Goal: Transaction & Acquisition: Purchase product/service

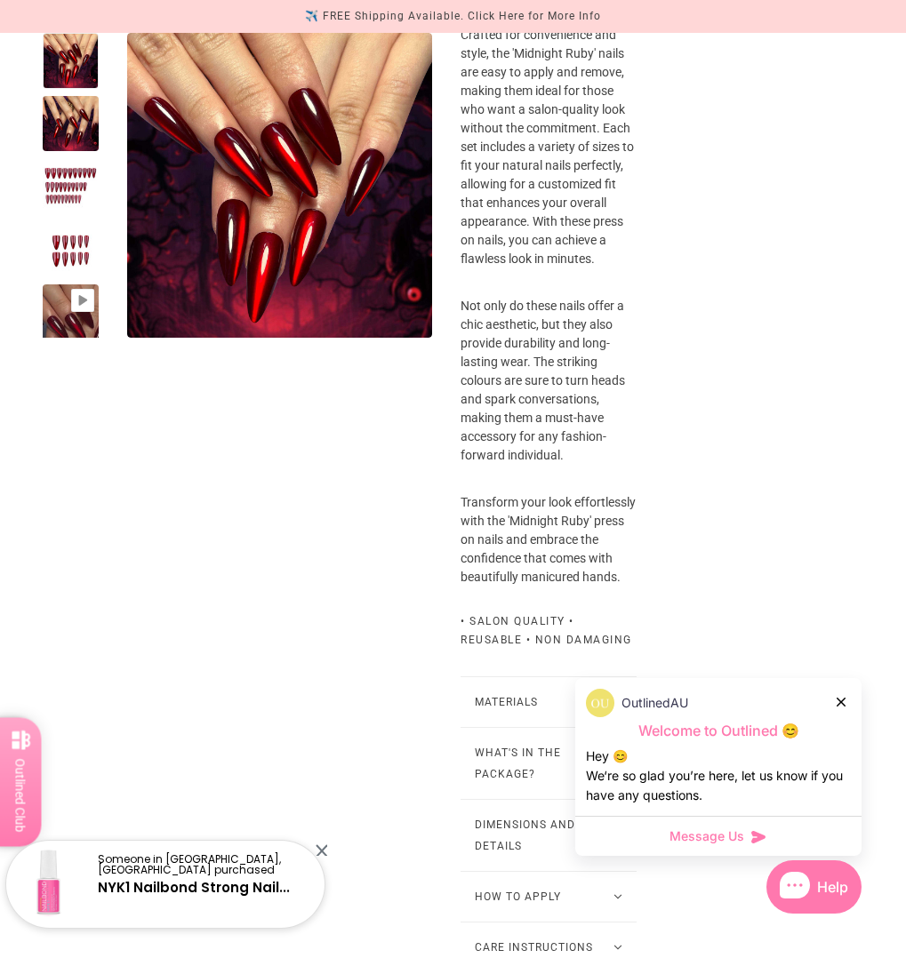
scroll to position [1154, 0]
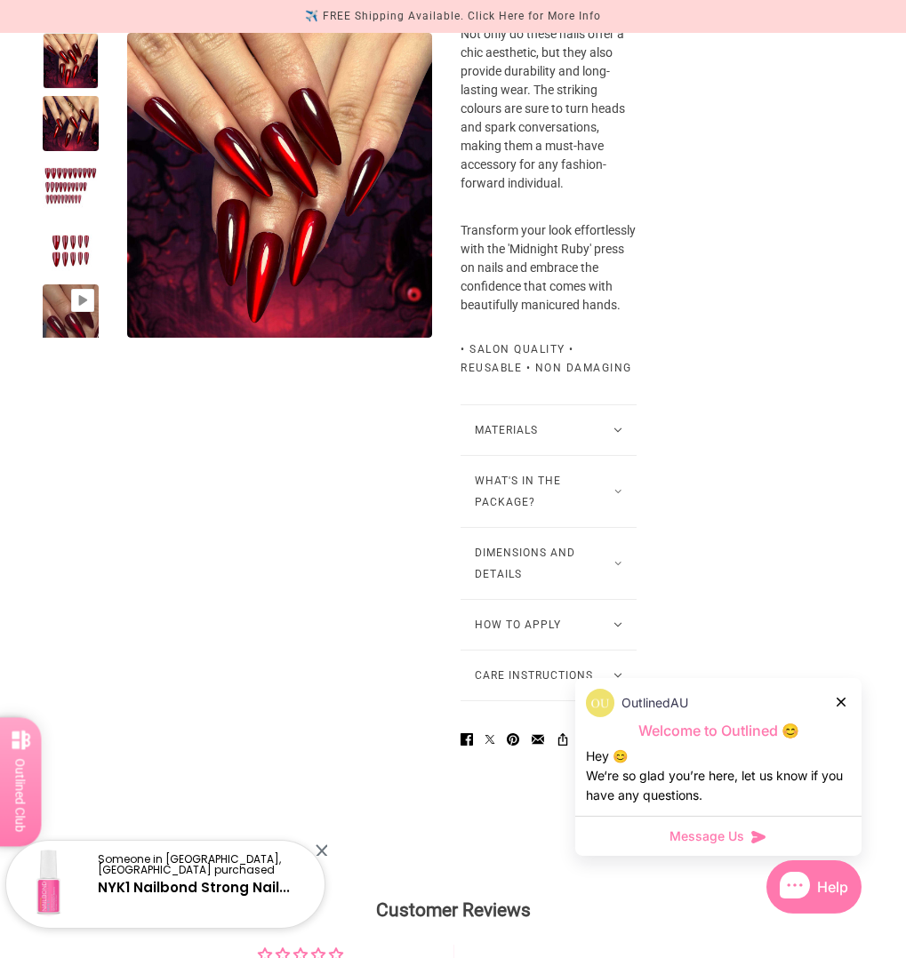
click at [587, 455] on button "Materials" at bounding box center [548, 430] width 176 height 50
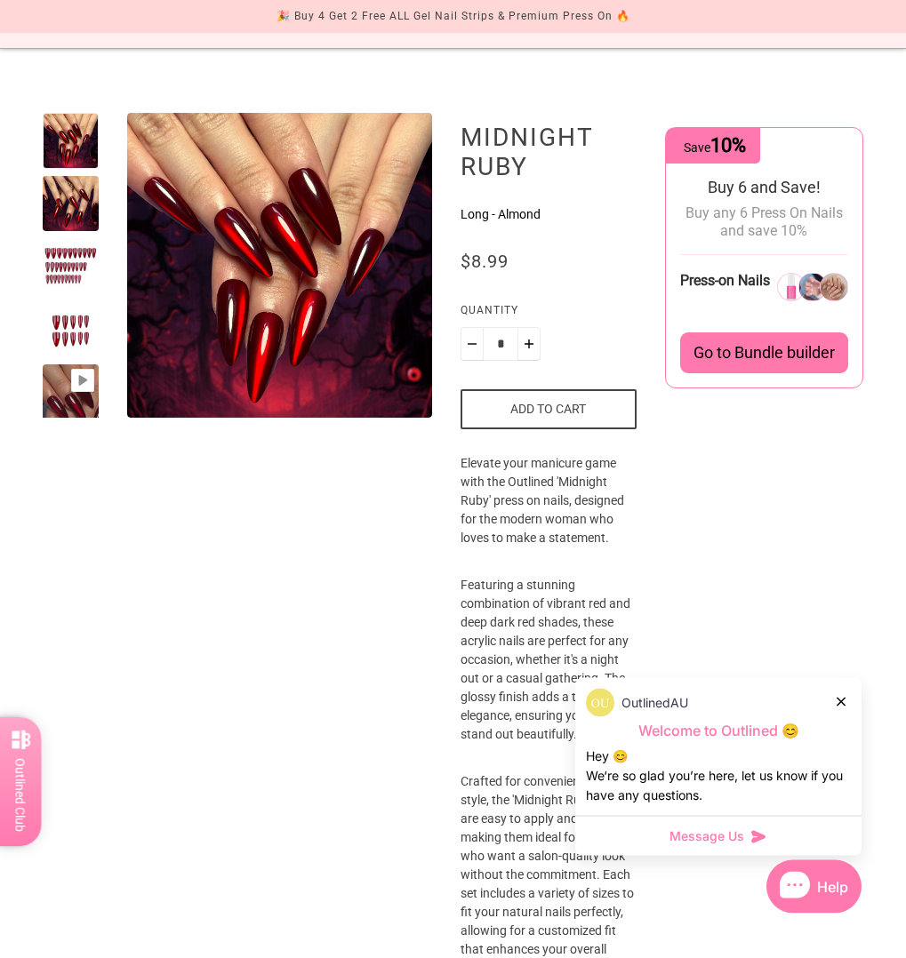
scroll to position [0, 0]
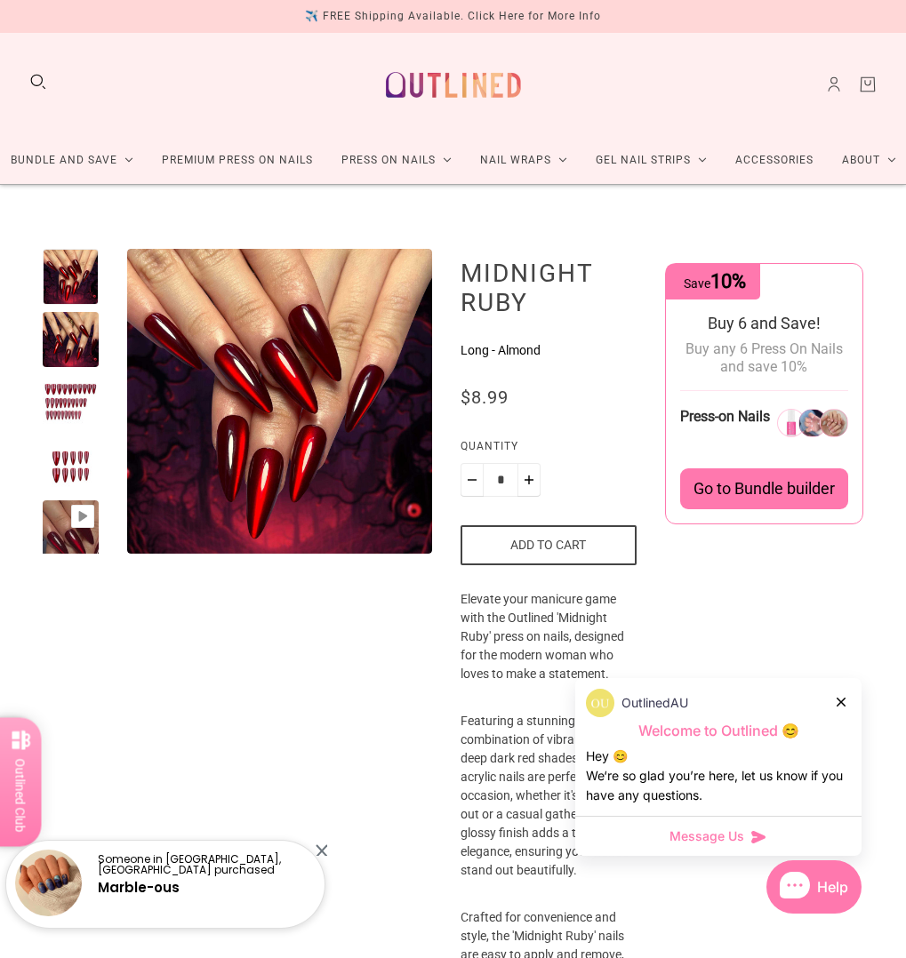
click at [65, 397] on div at bounding box center [71, 402] width 56 height 56
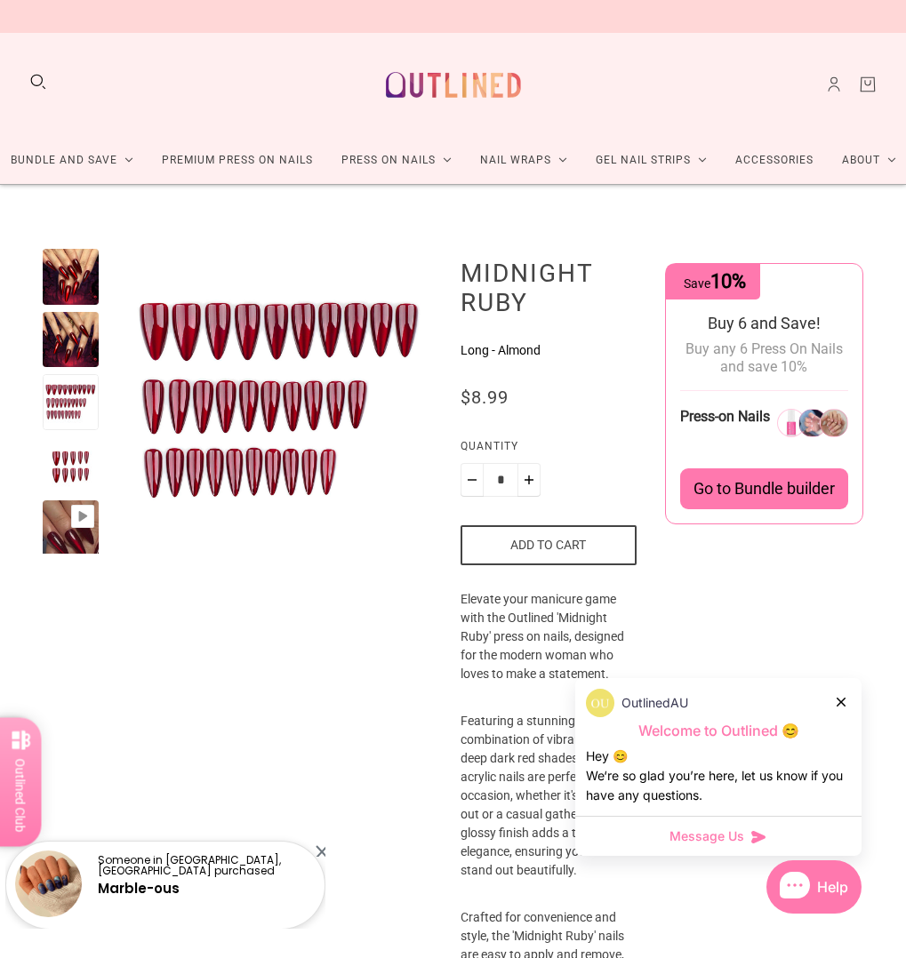
scroll to position [1, 0]
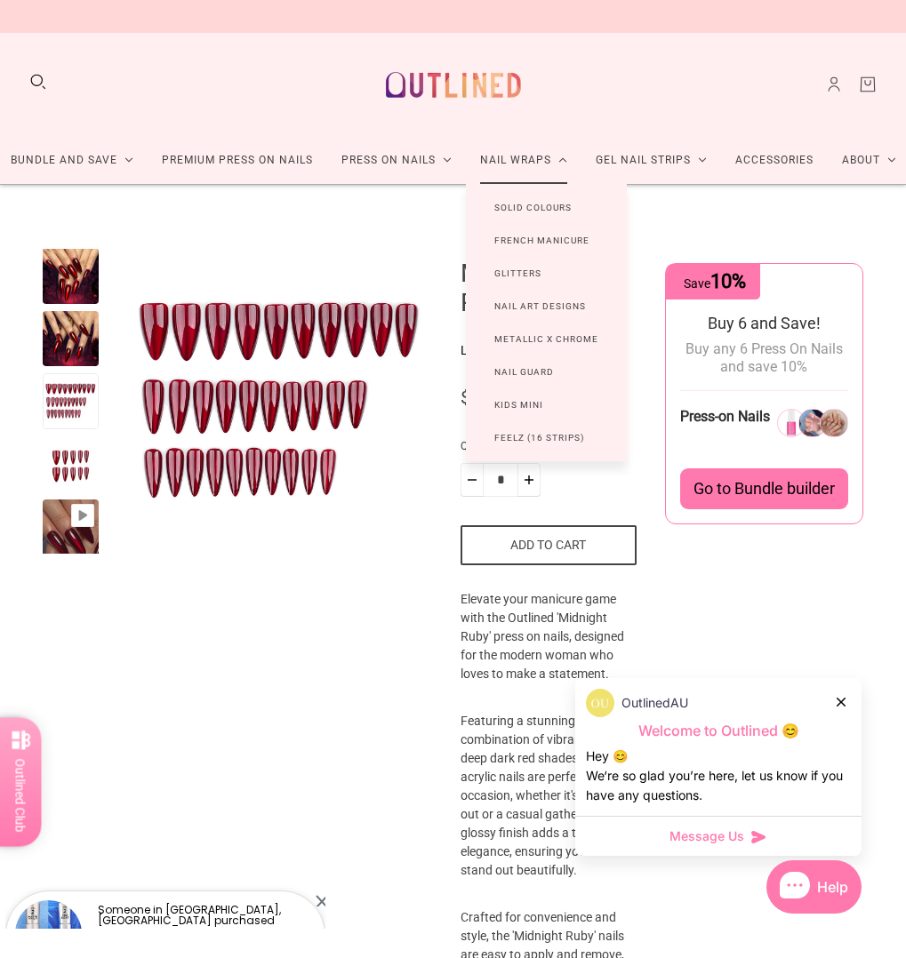
click at [519, 401] on link "Kids Mini" at bounding box center [519, 404] width 106 height 33
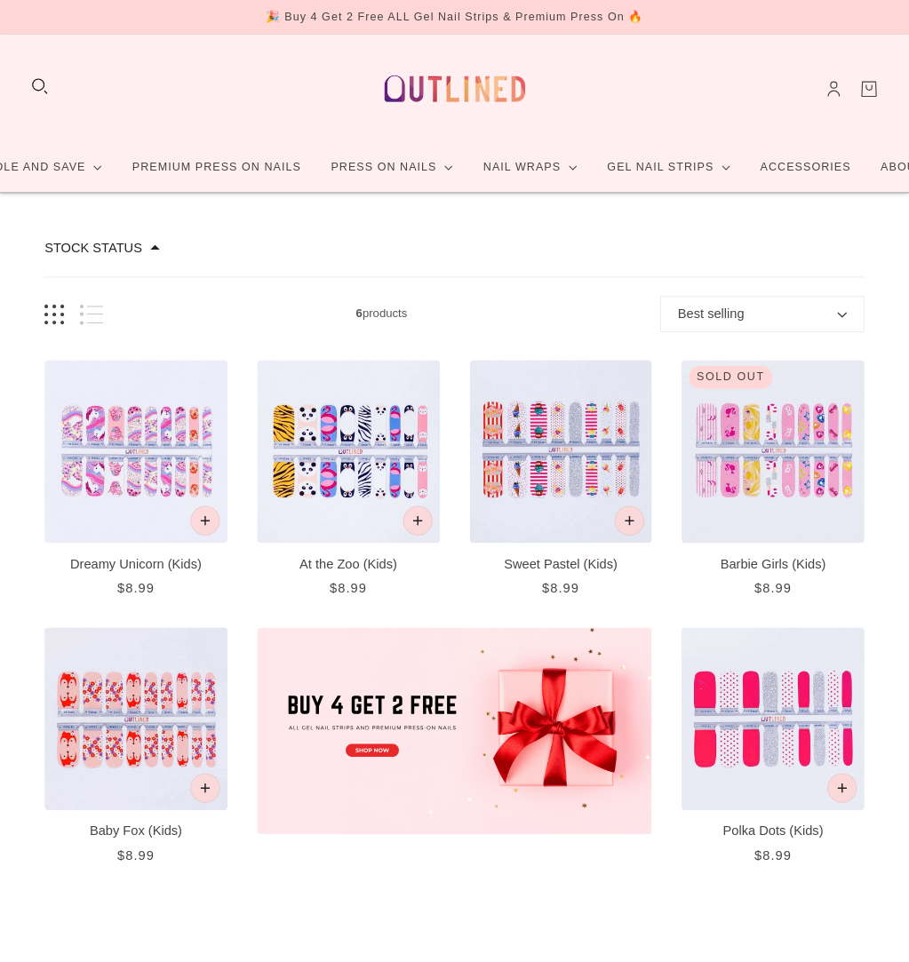
scroll to position [13, 0]
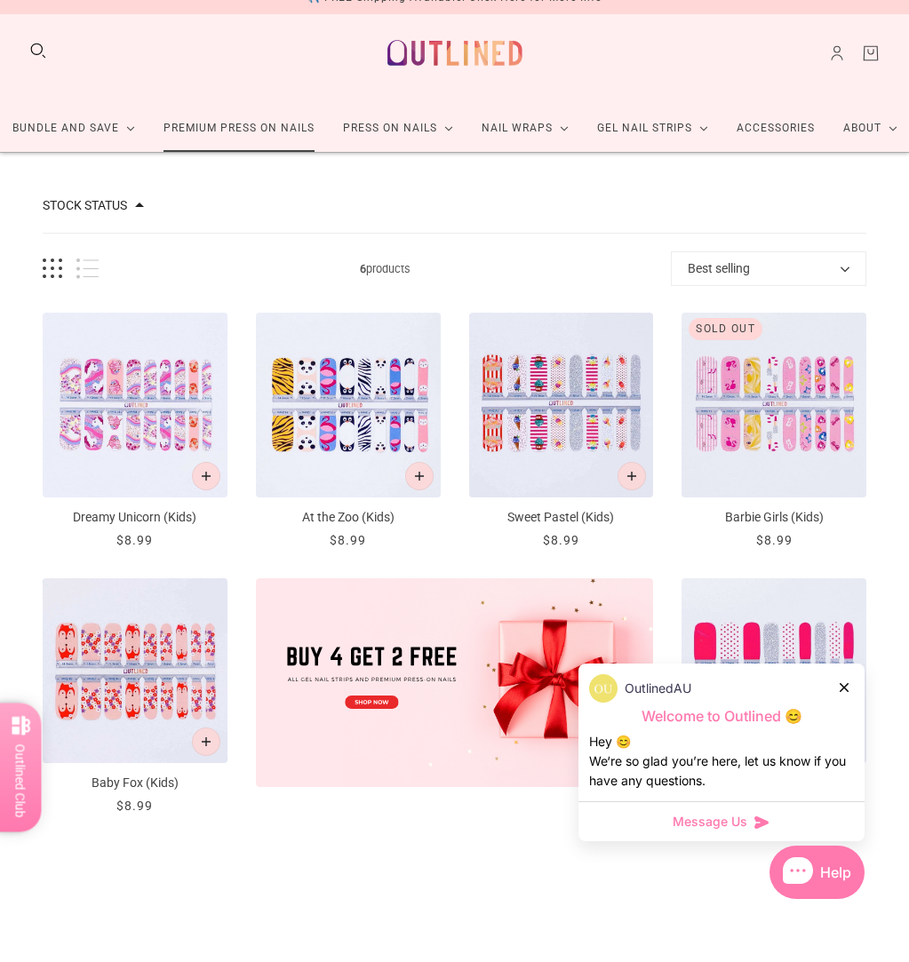
click at [290, 134] on link "Premium Press On Nails" at bounding box center [239, 147] width 180 height 47
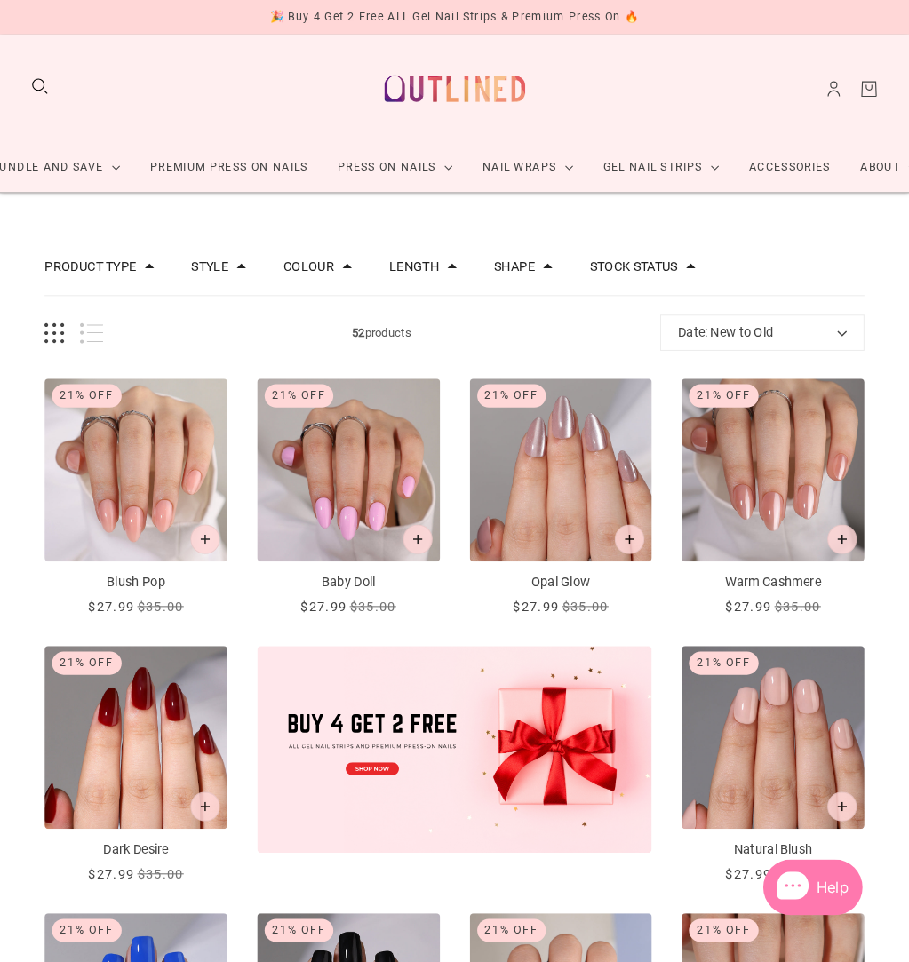
scroll to position [13, 0]
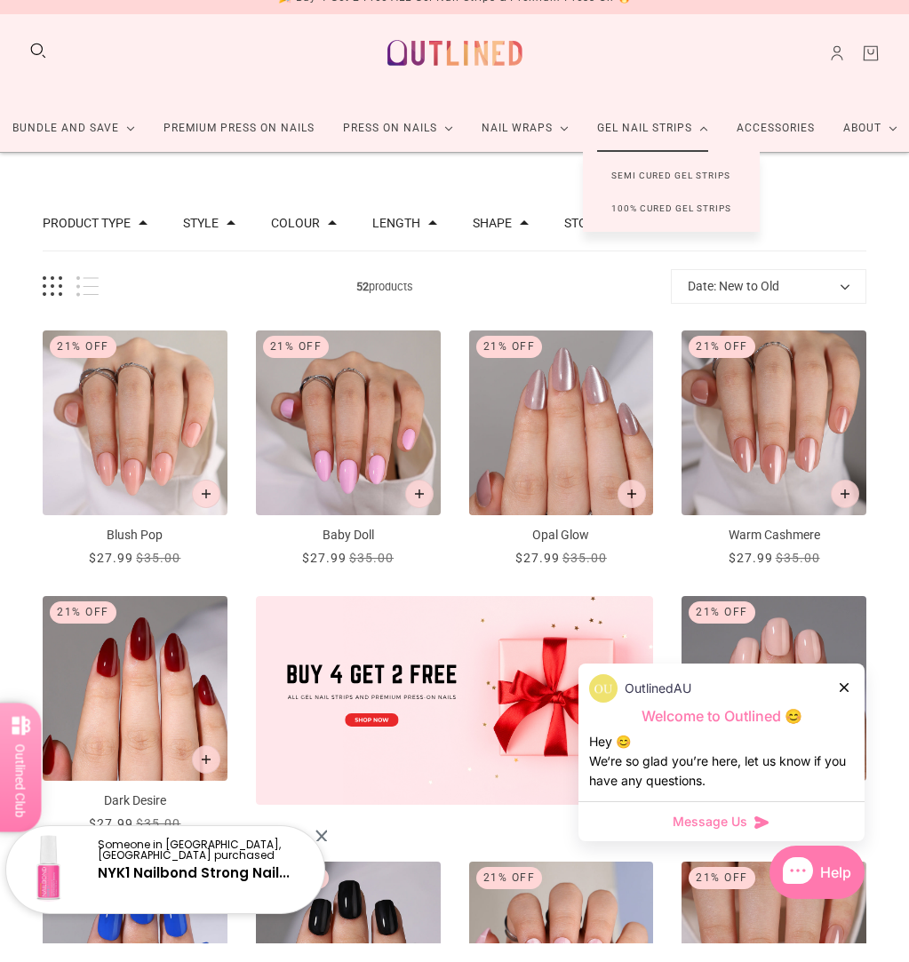
click at [683, 189] on link "Semi Cured Gel Strips" at bounding box center [671, 194] width 176 height 33
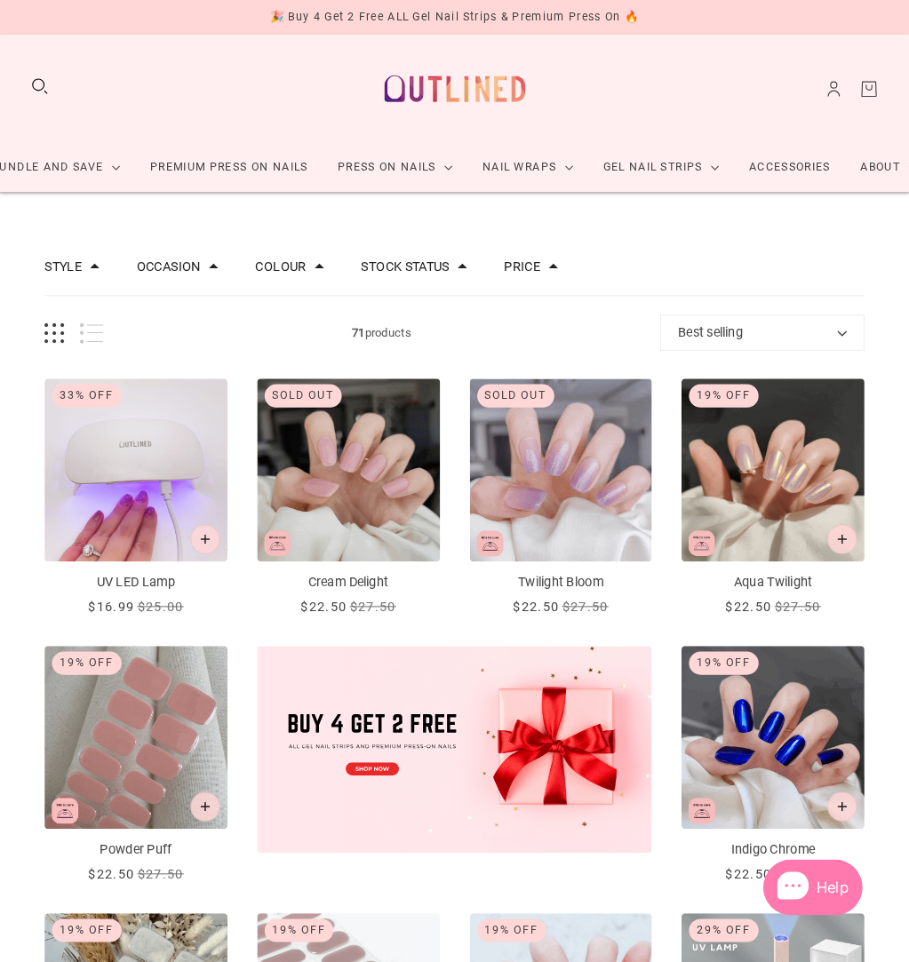
scroll to position [13, 0]
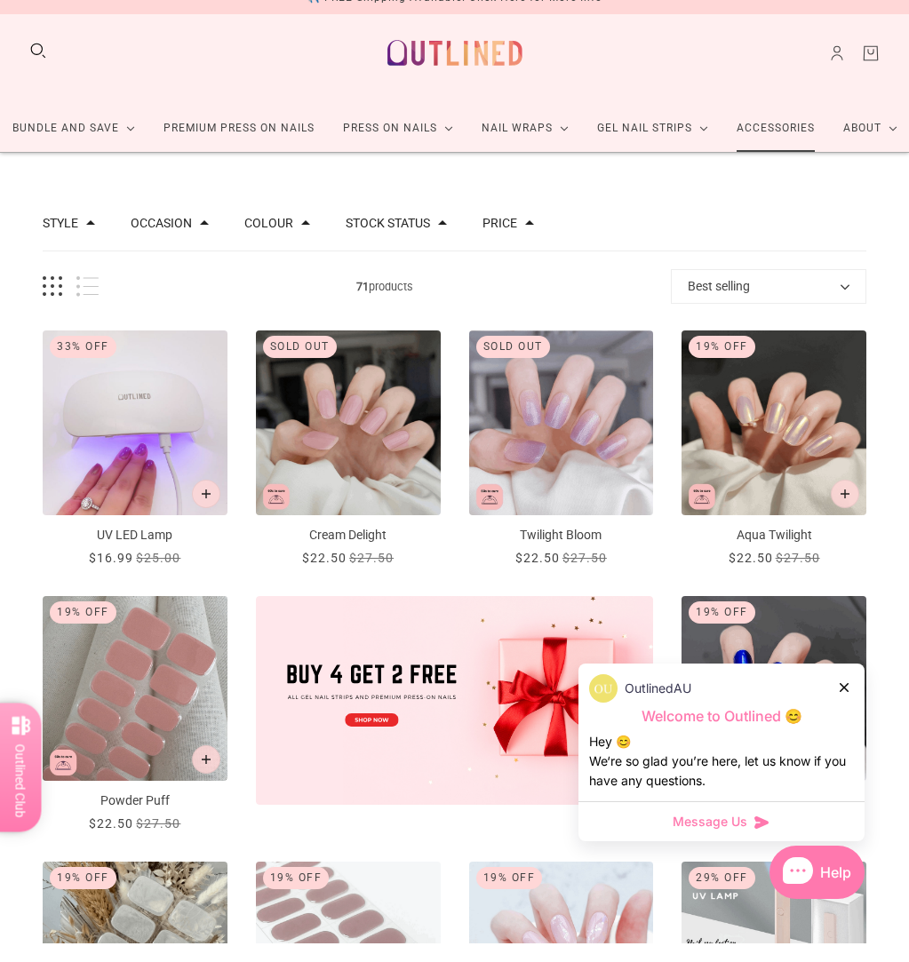
click at [794, 152] on link "Accessories" at bounding box center [776, 147] width 107 height 47
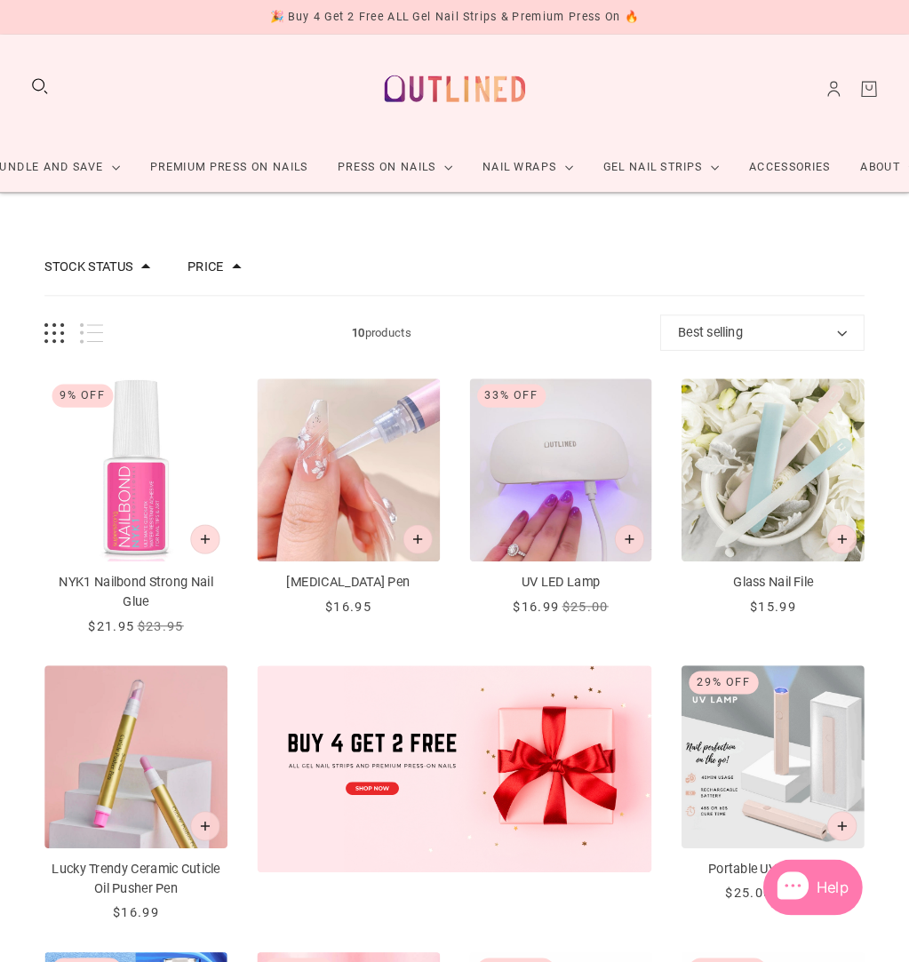
scroll to position [13, 0]
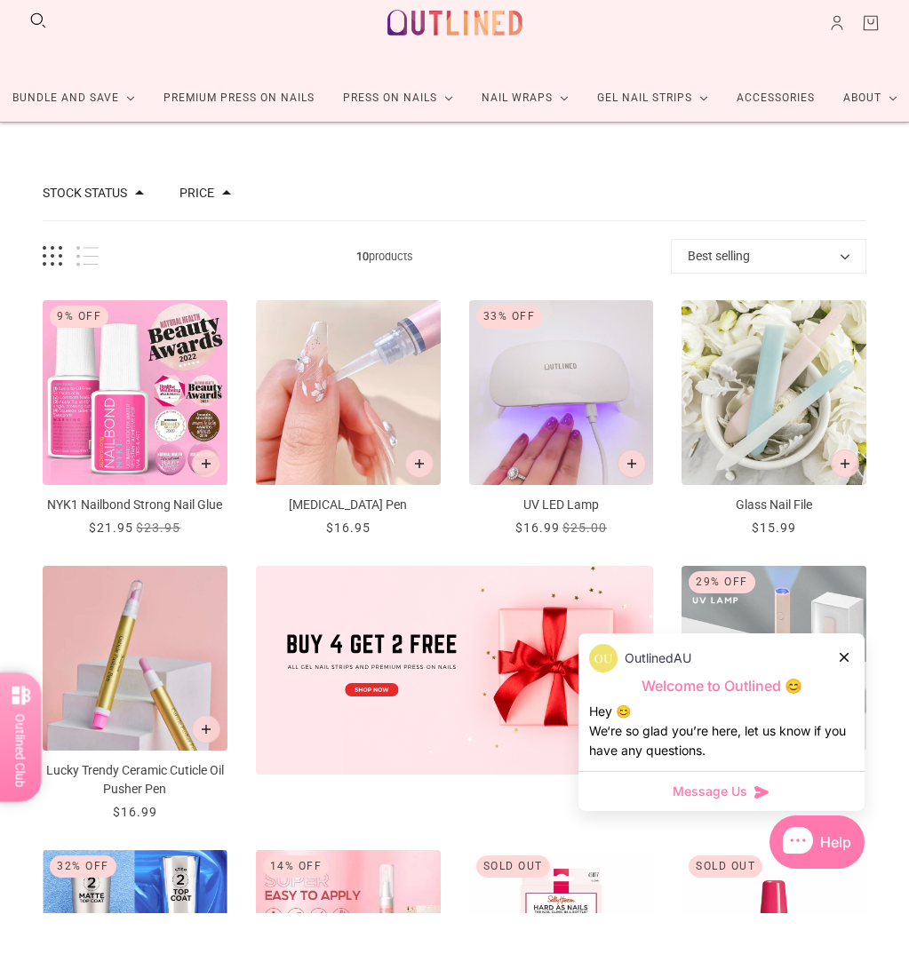
click at [170, 384] on img "NYK1 Nailbond Strong Nail Glue" at bounding box center [135, 441] width 185 height 185
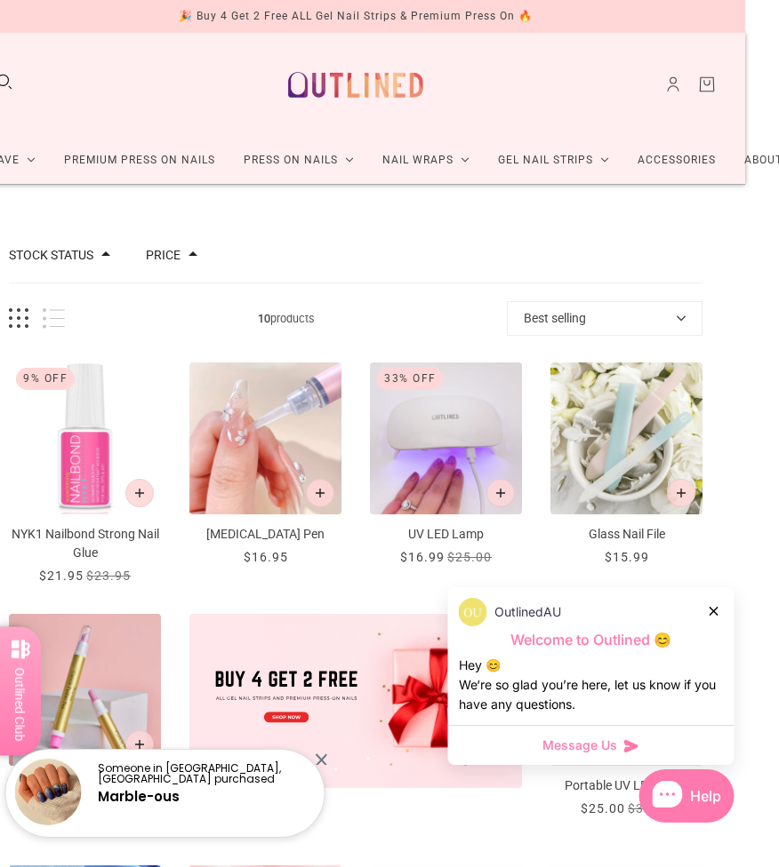
scroll to position [0, 34]
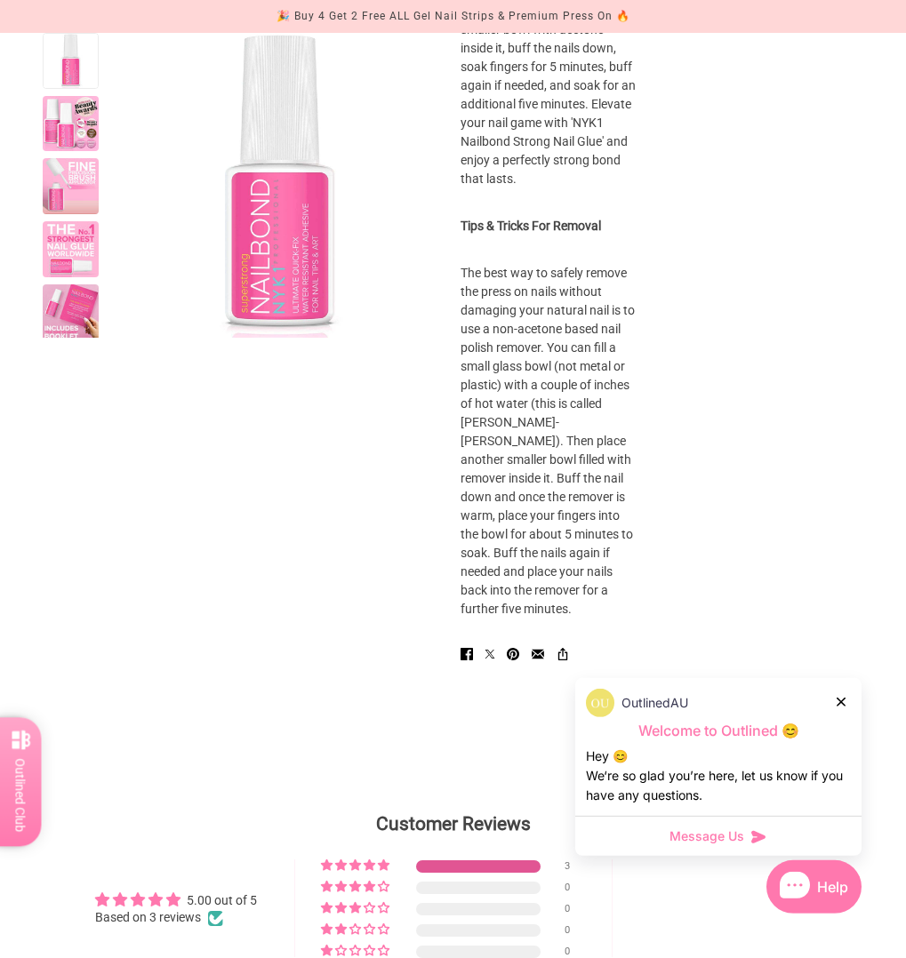
scroll to position [1355, 0]
